Goal: Connect with others: Connect with others

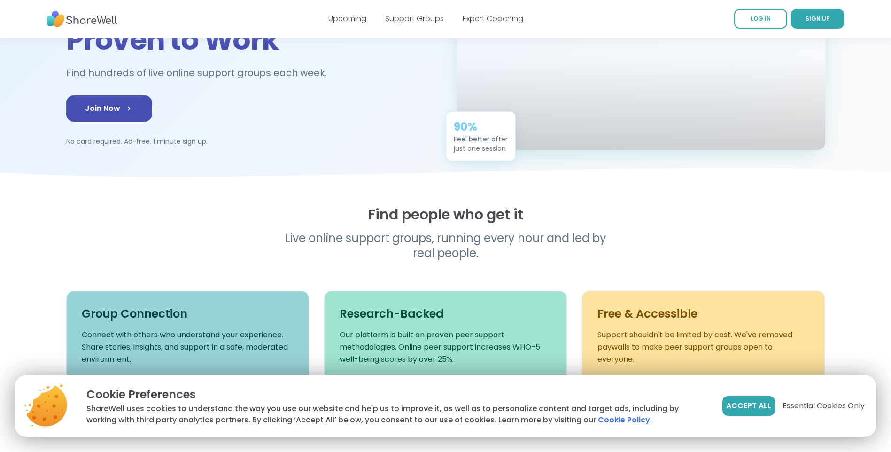
scroll to position [141, 0]
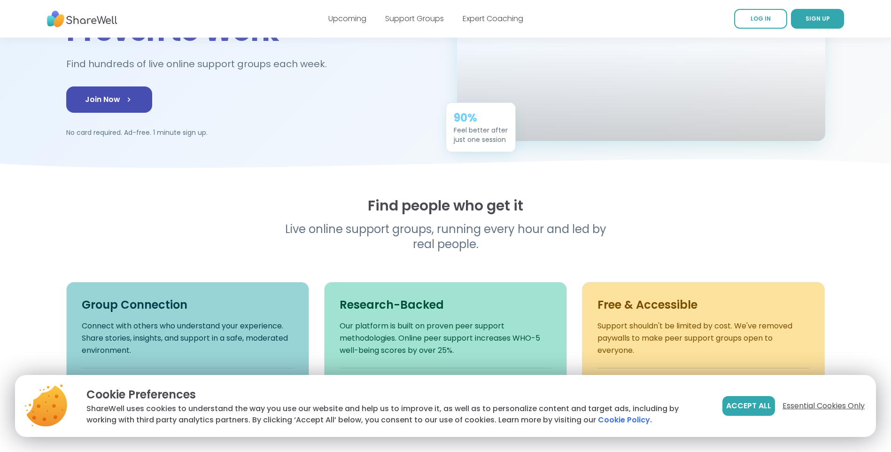
click at [826, 404] on span "Essential Cookies Only" at bounding box center [823, 405] width 82 height 11
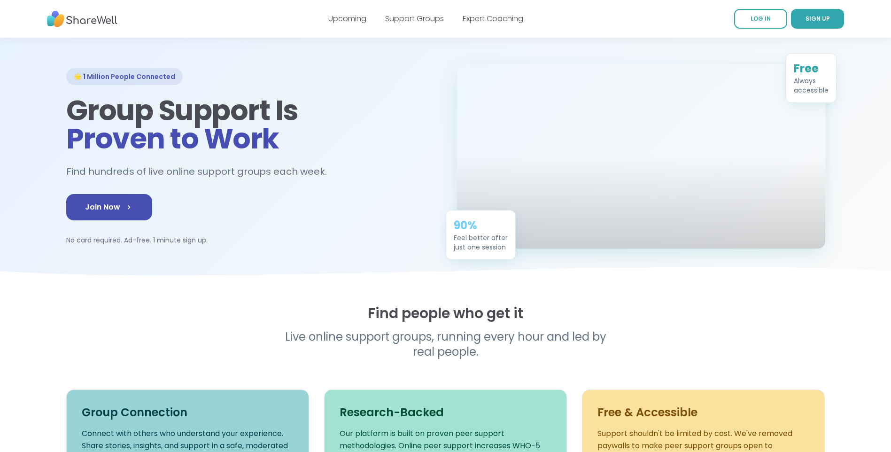
scroll to position [0, 0]
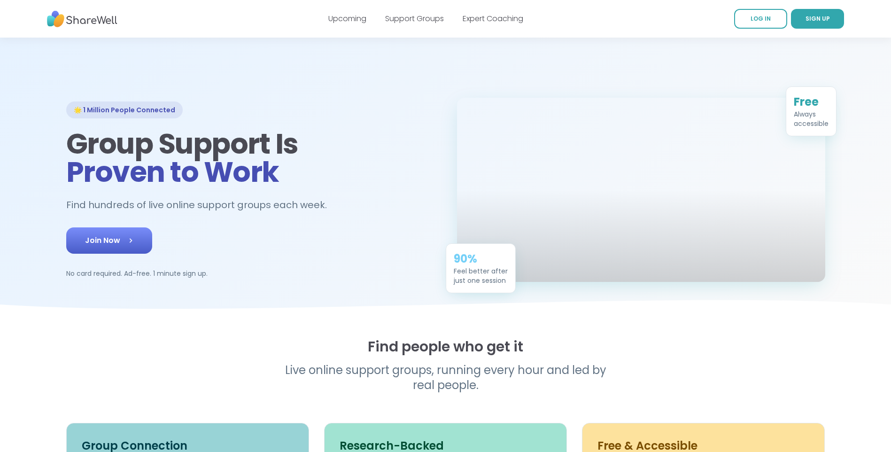
click at [109, 246] on span "Join Now" at bounding box center [109, 240] width 48 height 11
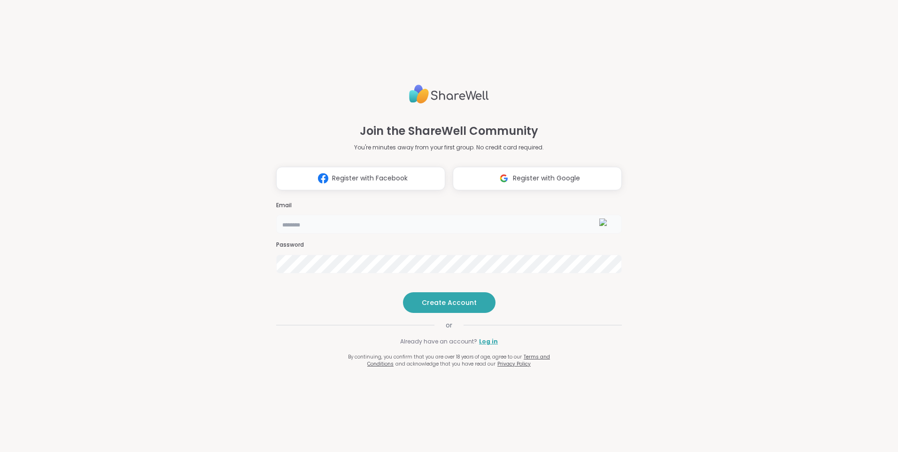
click at [291, 215] on input "email" at bounding box center [449, 224] width 346 height 19
type input "**********"
click at [461, 307] on span "Create Account" at bounding box center [449, 302] width 55 height 9
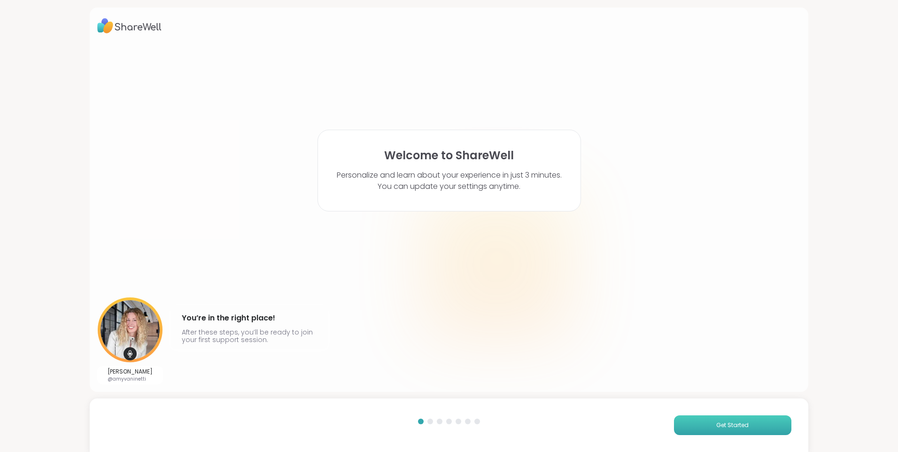
click at [716, 423] on span "Get Started" at bounding box center [732, 425] width 32 height 8
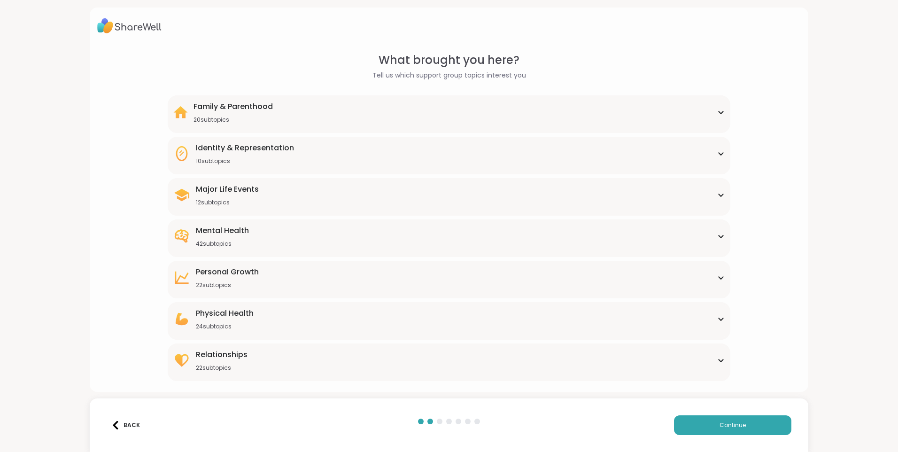
scroll to position [4, 0]
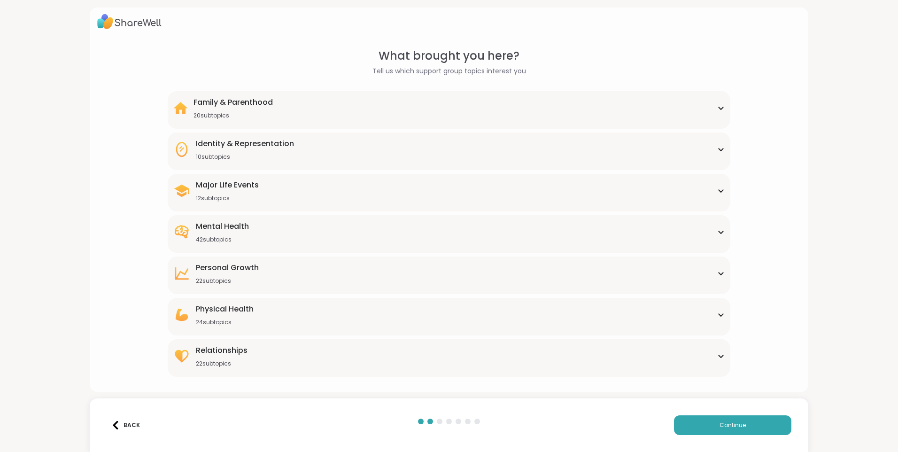
click at [717, 231] on icon at bounding box center [721, 232] width 8 height 5
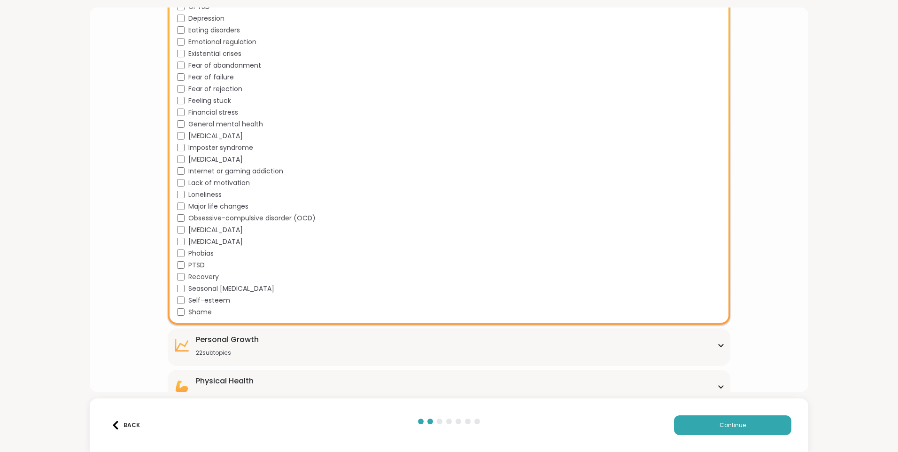
scroll to position [427, 0]
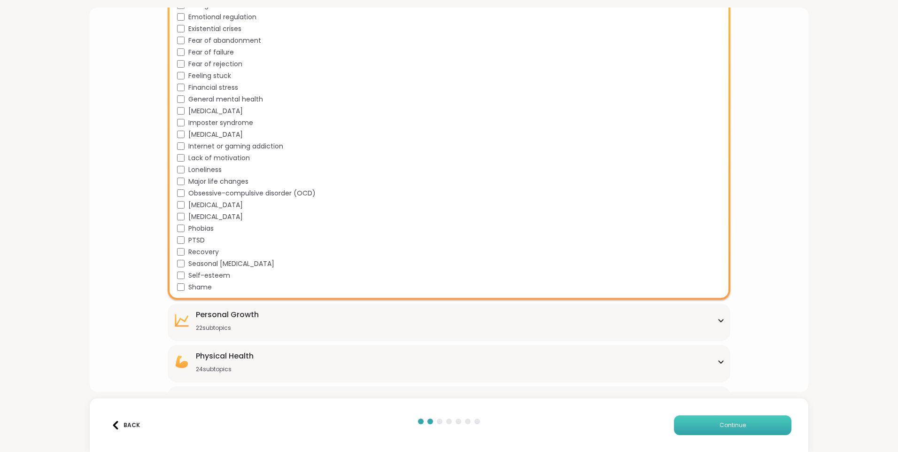
click at [695, 420] on button "Continue" at bounding box center [732, 425] width 117 height 20
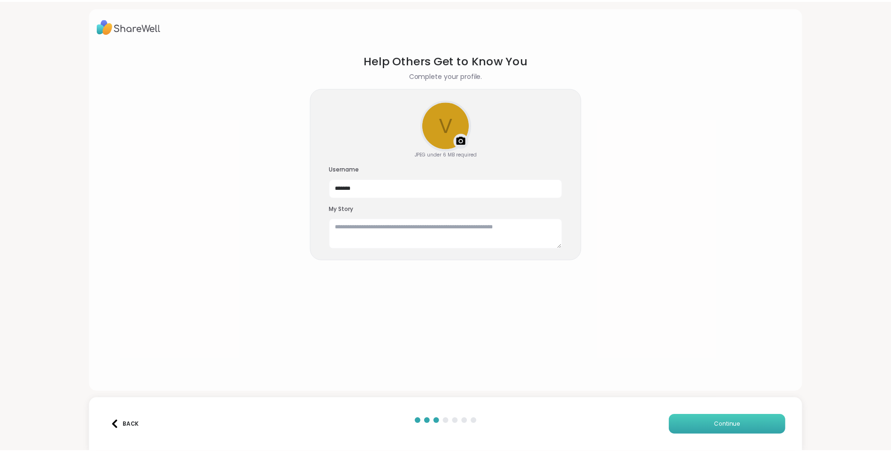
scroll to position [0, 0]
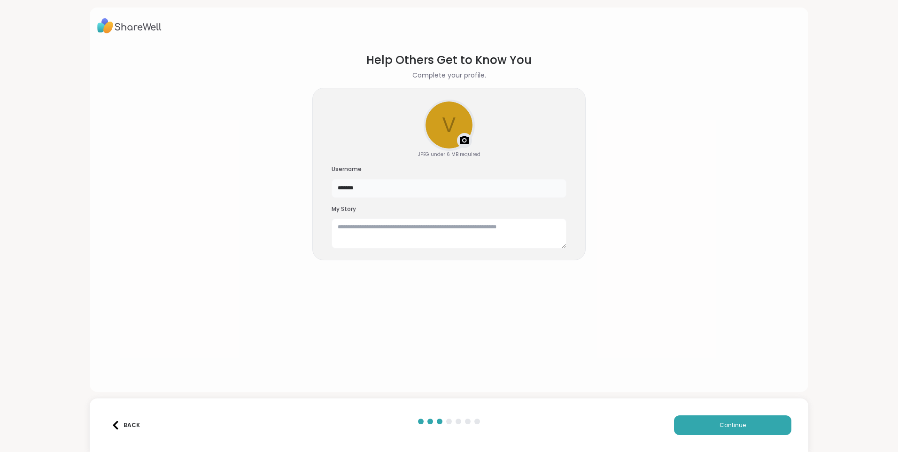
click at [364, 188] on input "*******" at bounding box center [449, 188] width 235 height 19
type input "*"
click at [843, 281] on div "Help Others Get to Know You Complete your profile. v Upload a profile photo JPE…" at bounding box center [449, 226] width 898 height 452
click at [338, 188] on input "text" at bounding box center [449, 188] width 235 height 19
type input "**********"
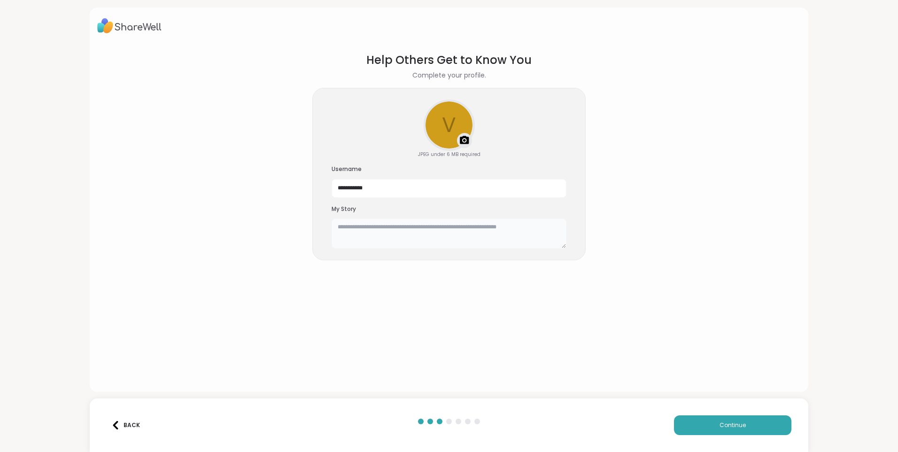
click at [356, 230] on textarea at bounding box center [449, 233] width 235 height 30
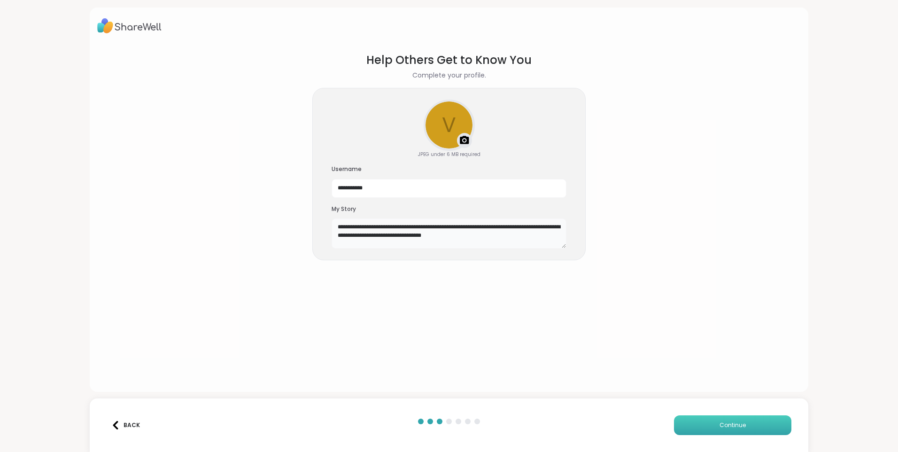
type textarea "**********"
click at [698, 424] on button "Continue" at bounding box center [732, 425] width 117 height 20
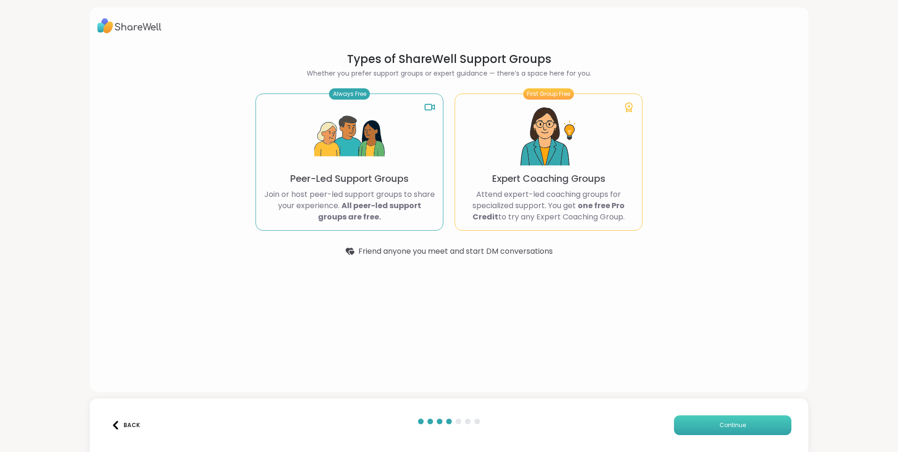
click at [738, 422] on span "Continue" at bounding box center [733, 425] width 26 height 8
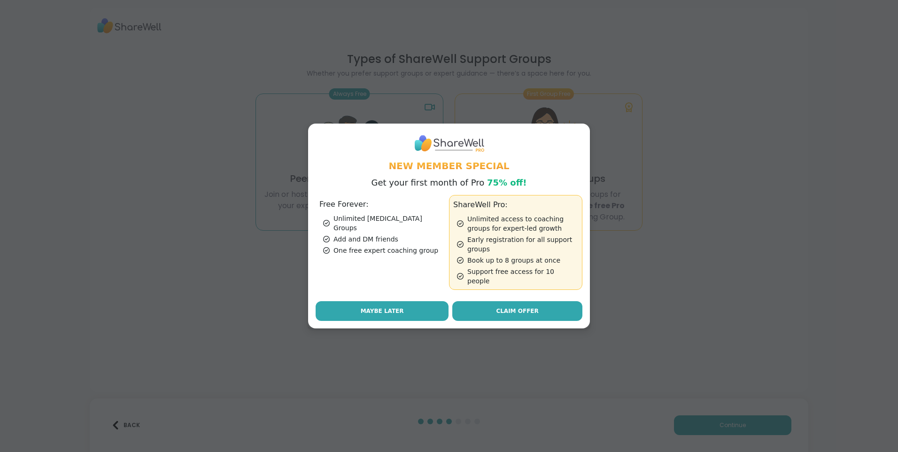
click at [383, 307] on span "Maybe Later" at bounding box center [382, 311] width 43 height 8
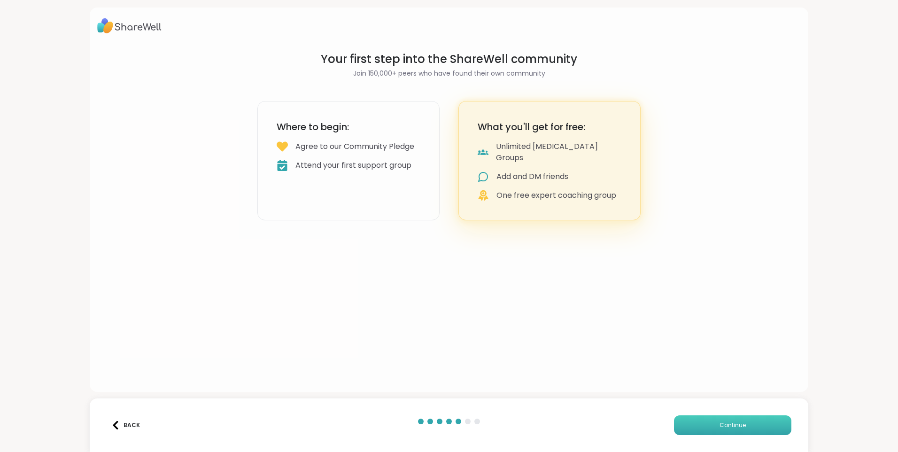
click at [737, 424] on span "Continue" at bounding box center [733, 425] width 26 height 8
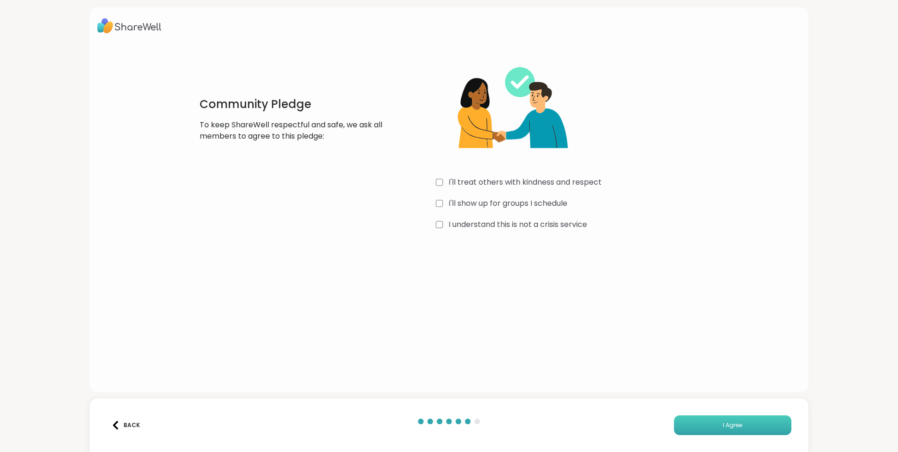
click at [708, 423] on button "I Agree" at bounding box center [732, 425] width 117 height 20
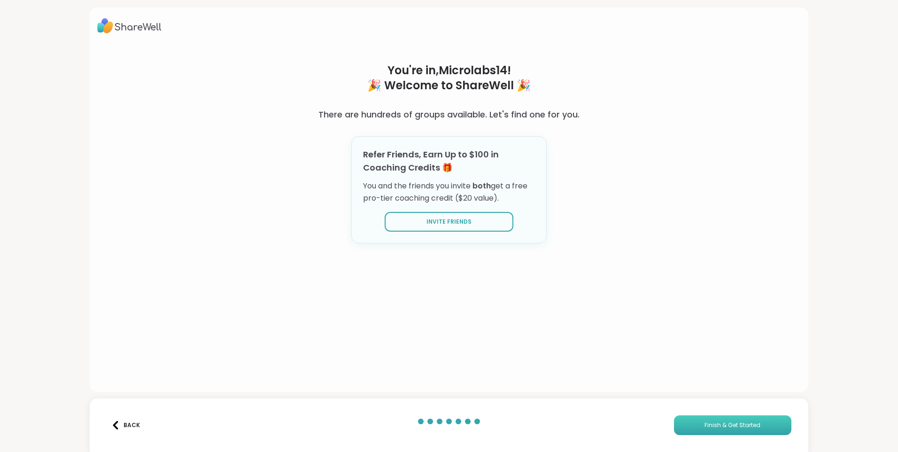
click at [705, 424] on span "Finish & Get Started" at bounding box center [732, 425] width 56 height 8
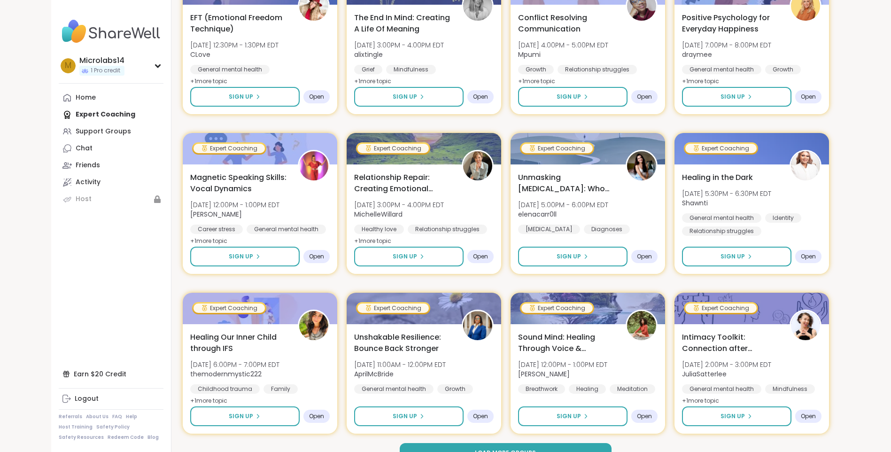
scroll to position [1192, 0]
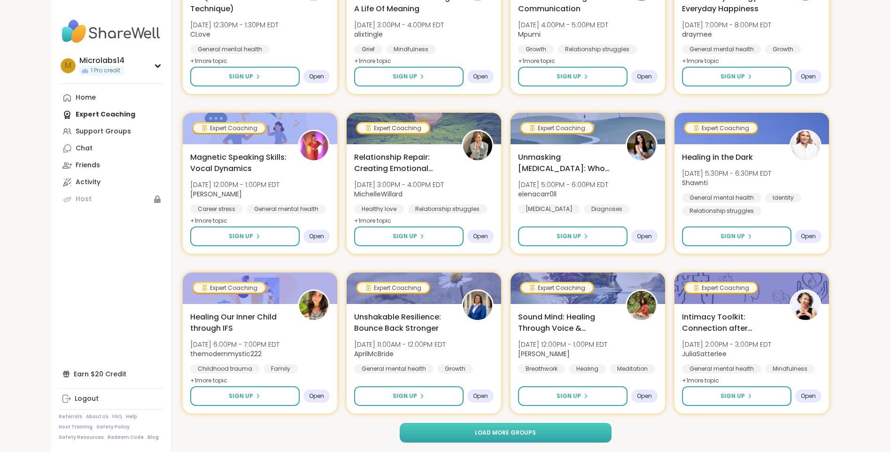
click at [472, 430] on button "Load more groups" at bounding box center [506, 433] width 212 height 20
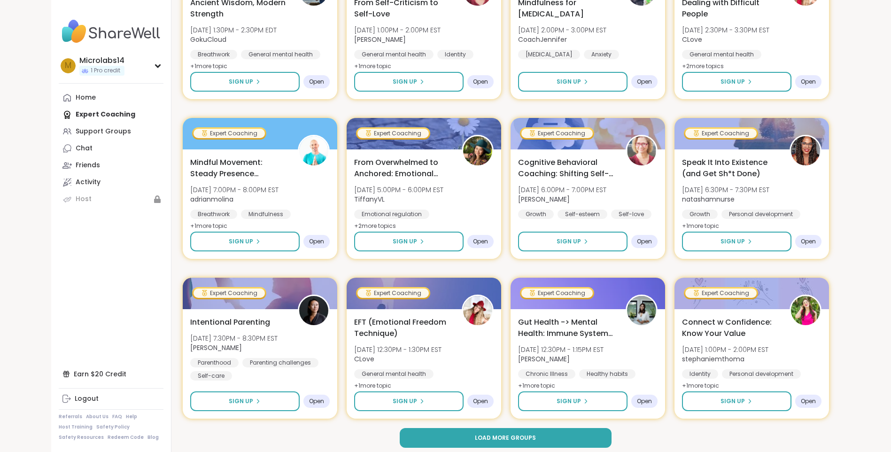
scroll to position [2629, 0]
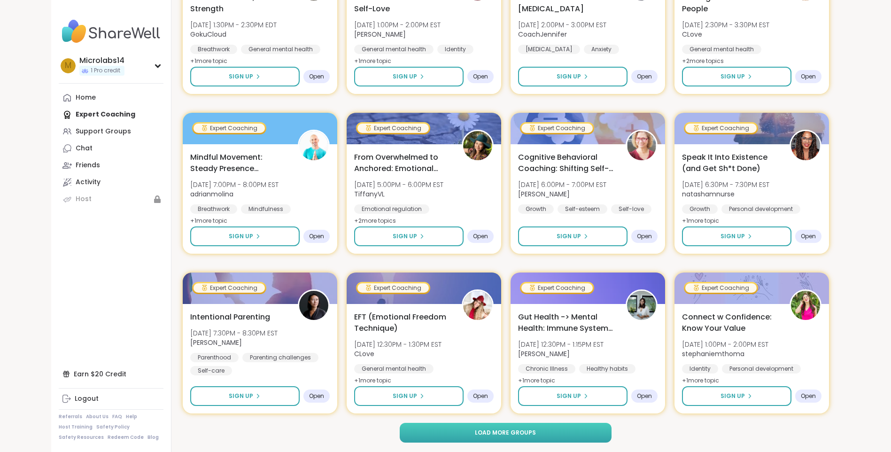
click at [547, 430] on button "Load more groups" at bounding box center [506, 433] width 212 height 20
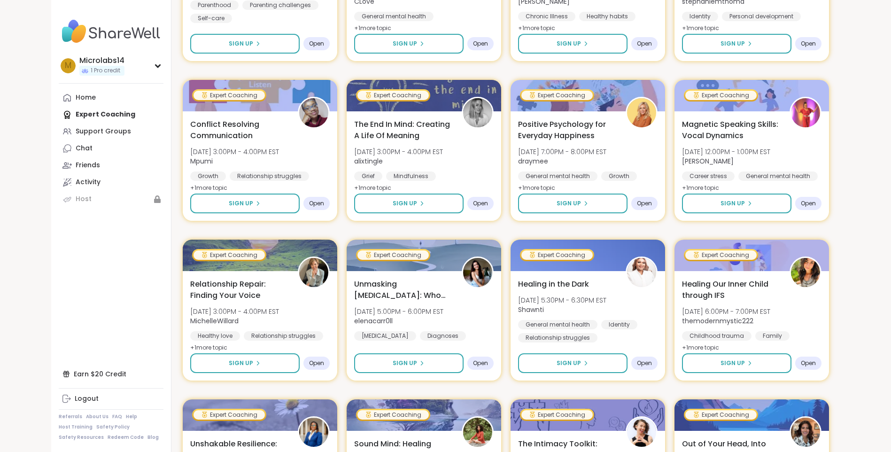
scroll to position [3004, 0]
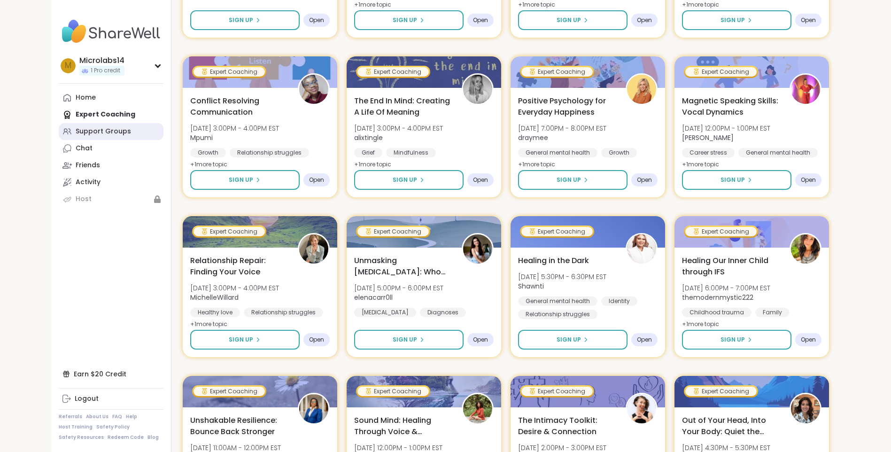
click at [115, 130] on div "Support Groups" at bounding box center [103, 131] width 55 height 9
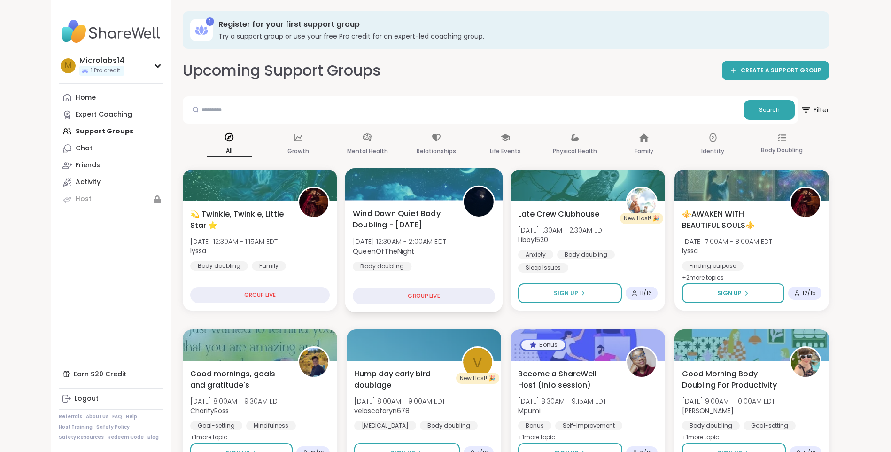
click at [455, 295] on div "GROUP LIVE" at bounding box center [424, 296] width 142 height 16
click at [402, 295] on div "GROUP LIVE" at bounding box center [424, 296] width 142 height 16
click at [102, 295] on nav "M Microlabs14 1 Pro credit Profile Membership Settings Help Home Expert Coachin…" at bounding box center [111, 226] width 120 height 452
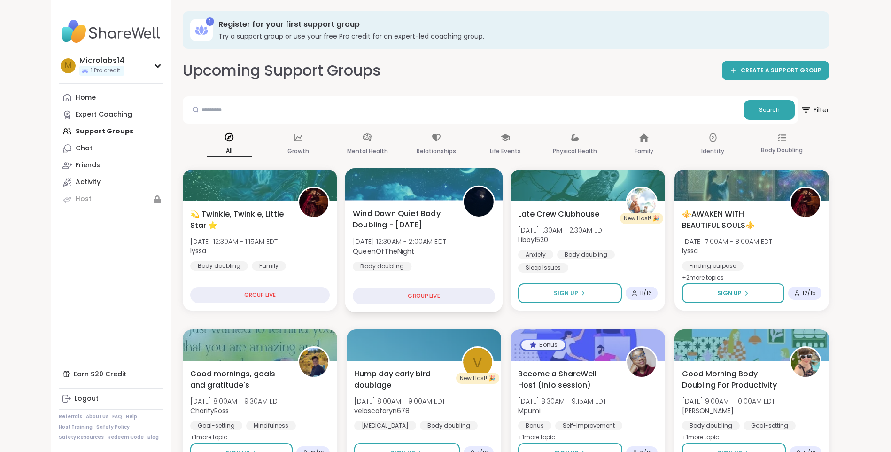
click at [411, 294] on div "GROUP LIVE" at bounding box center [424, 296] width 142 height 16
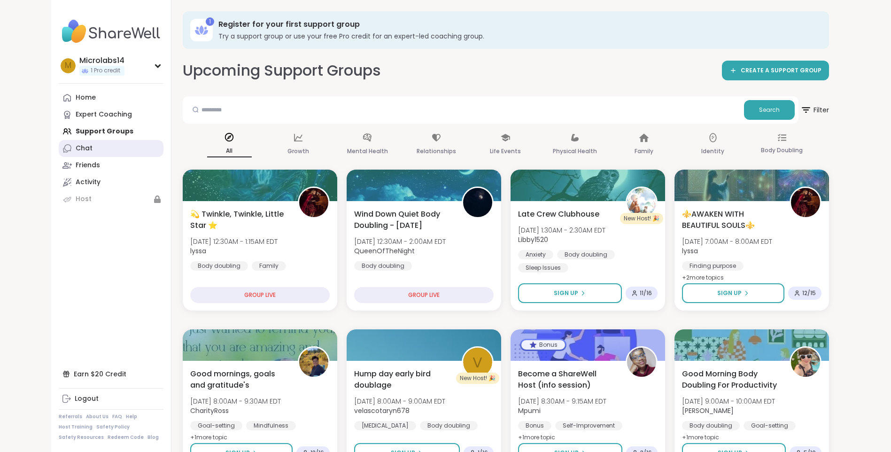
click at [83, 147] on div "Chat" at bounding box center [84, 148] width 17 height 9
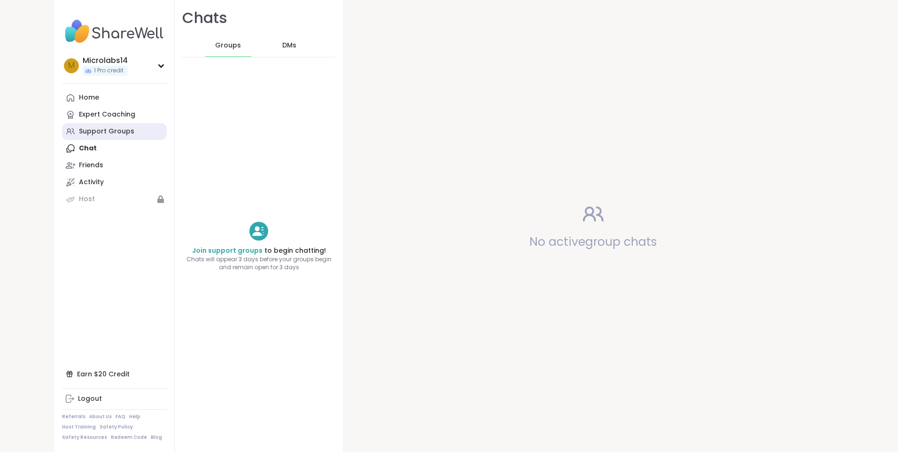
click at [110, 130] on div "Support Groups" at bounding box center [106, 131] width 55 height 9
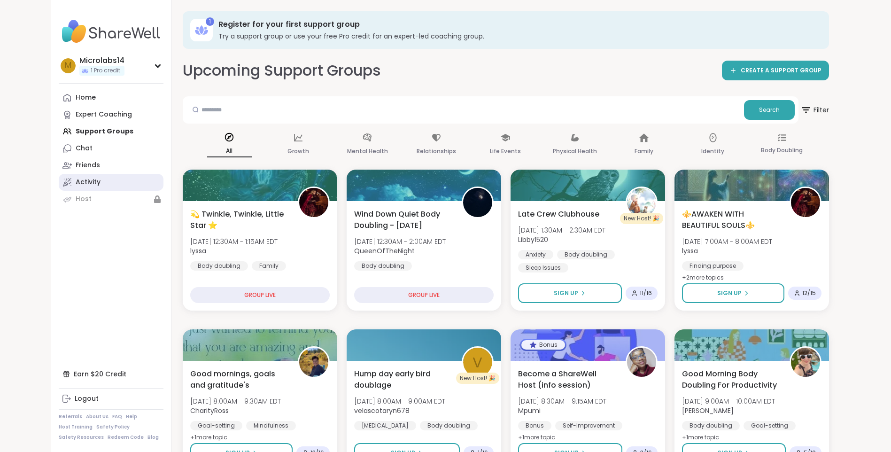
click at [92, 180] on div "Activity" at bounding box center [88, 182] width 25 height 9
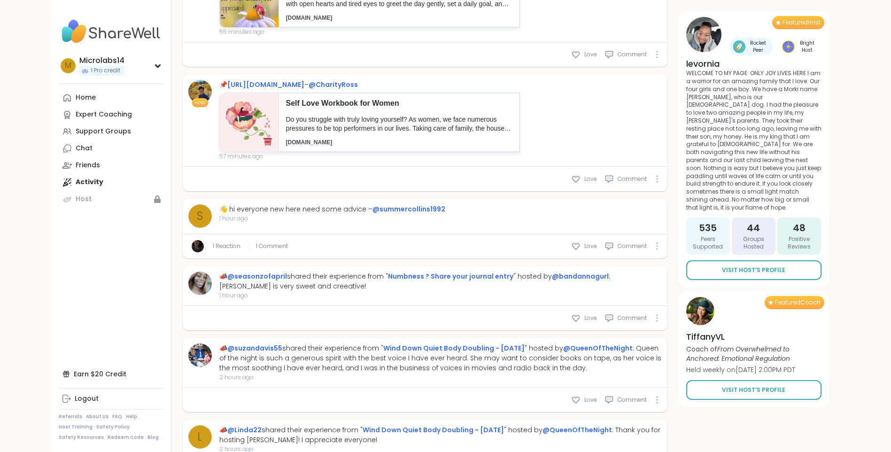
scroll to position [583, 0]
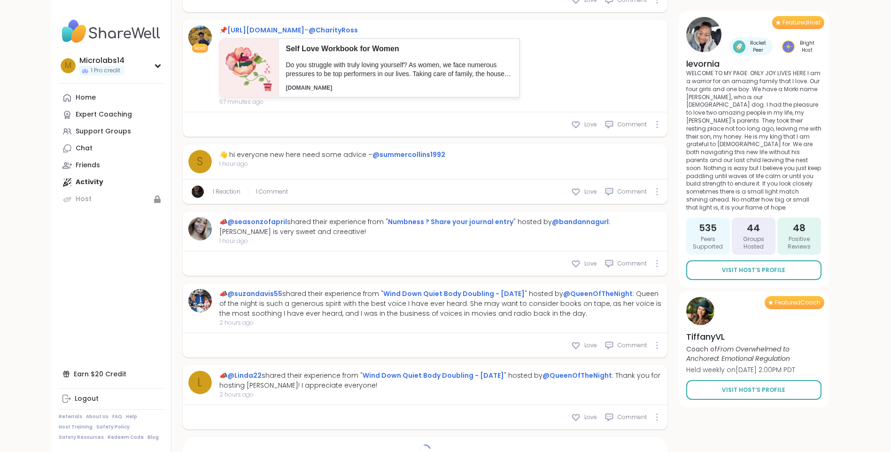
type textarea "*"
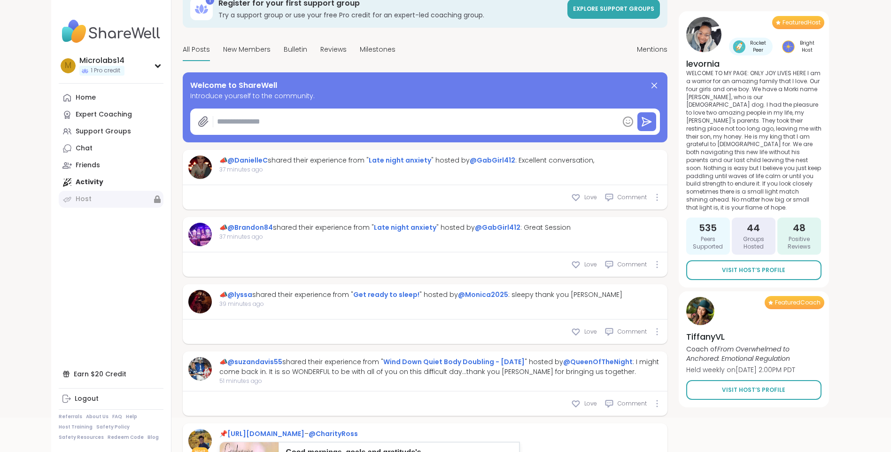
scroll to position [0, 0]
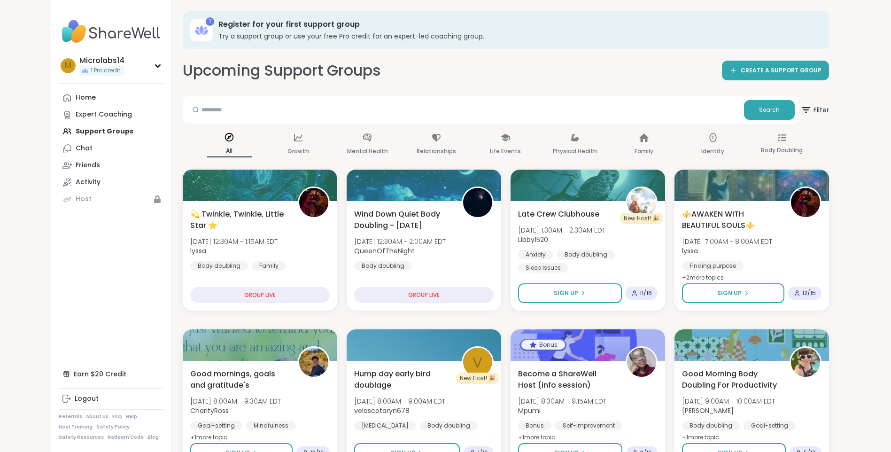
scroll to position [4, 0]
